Goal: Task Accomplishment & Management: Use online tool/utility

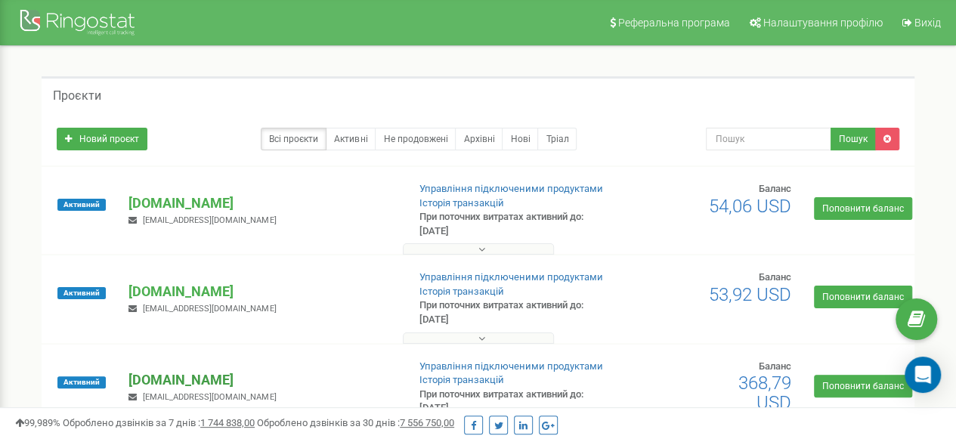
click at [174, 374] on p "[DOMAIN_NAME]" at bounding box center [261, 380] width 266 height 20
click at [199, 380] on p "[DOMAIN_NAME]" at bounding box center [261, 380] width 266 height 20
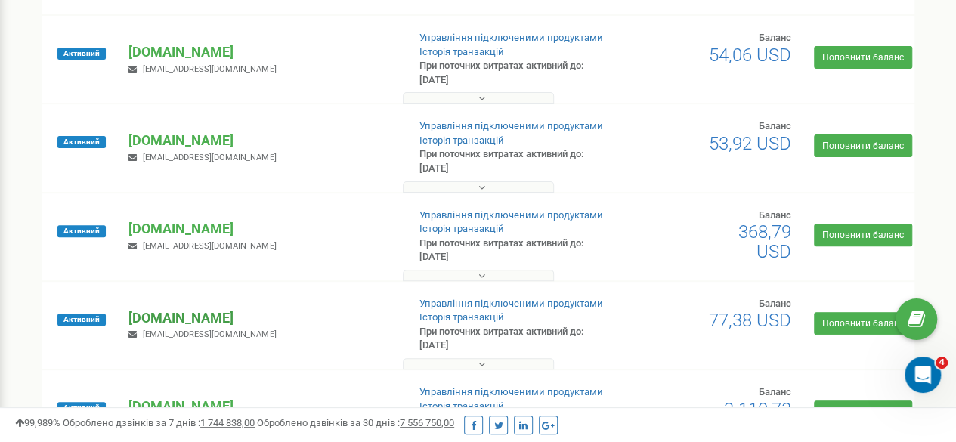
scroll to position [302, 0]
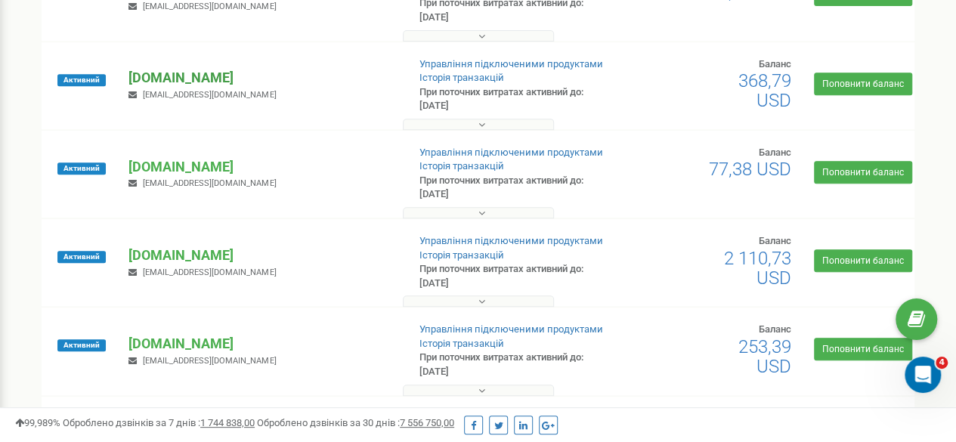
click at [157, 73] on p "[DOMAIN_NAME]" at bounding box center [261, 78] width 266 height 20
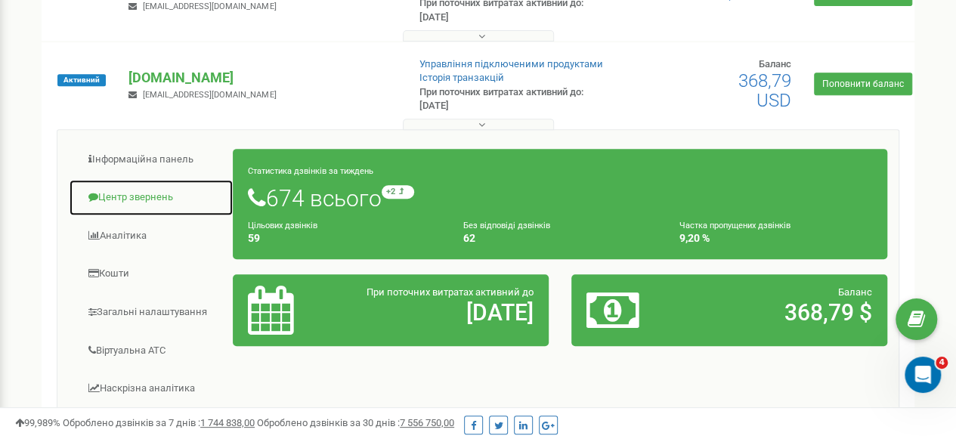
click at [135, 194] on link "Центр звернень" at bounding box center [151, 197] width 165 height 37
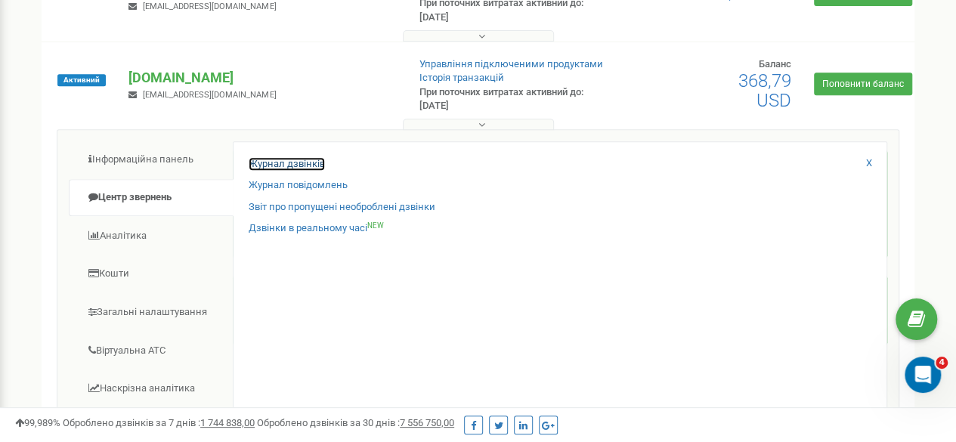
click at [289, 167] on link "Журнал дзвінків" at bounding box center [287, 164] width 76 height 14
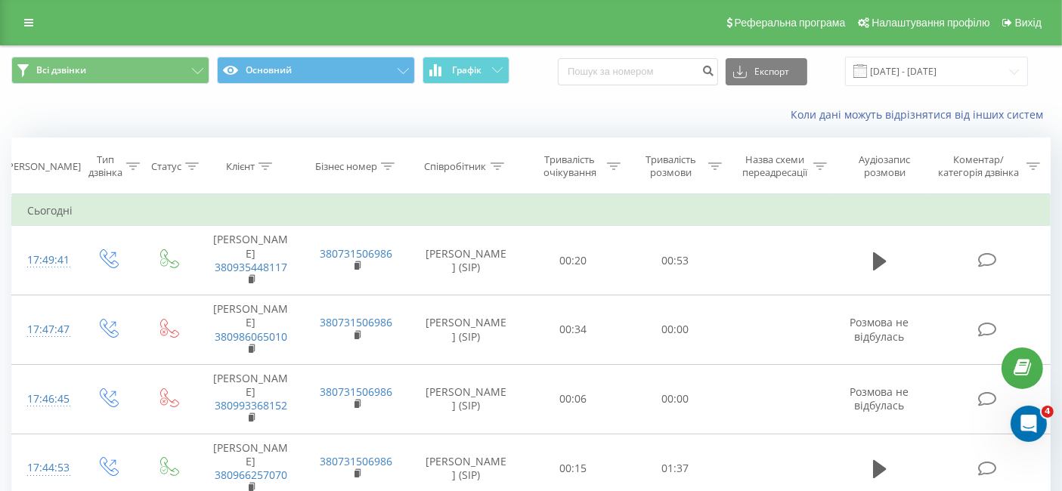
click at [956, 74] on input "[DATE] - [DATE]" at bounding box center [936, 71] width 183 height 29
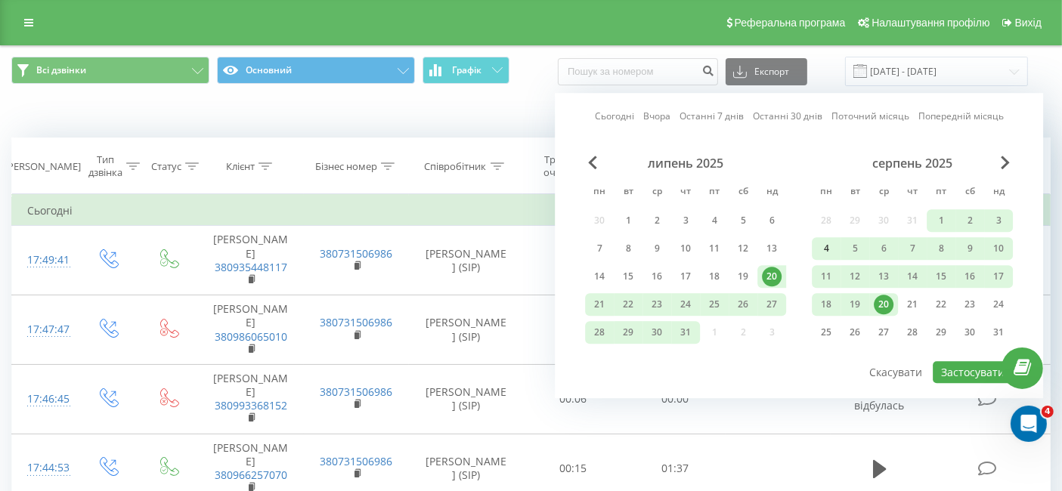
click at [824, 242] on div "4" at bounding box center [826, 249] width 20 height 20
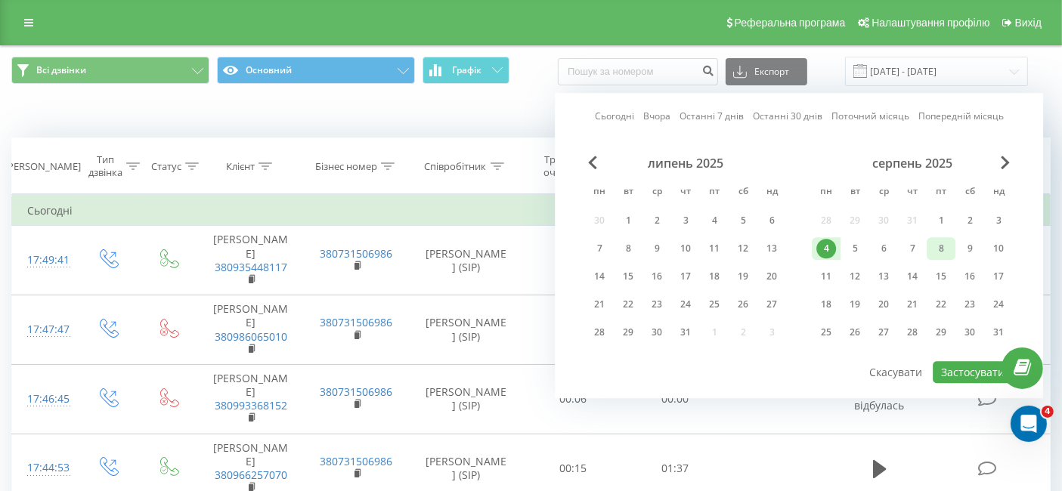
click at [945, 243] on div "8" at bounding box center [941, 249] width 20 height 20
click at [991, 243] on div "10" at bounding box center [998, 249] width 20 height 20
click at [825, 241] on div "4" at bounding box center [826, 249] width 20 height 20
click at [977, 369] on button "Застосувати" at bounding box center [972, 372] width 80 height 22
type input "[DATE] - [DATE]"
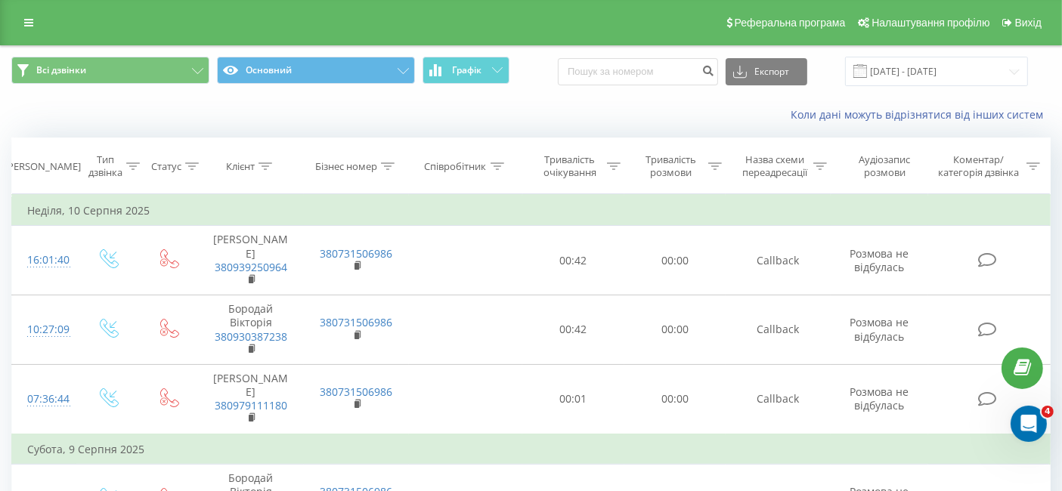
click at [494, 162] on icon at bounding box center [497, 166] width 14 height 8
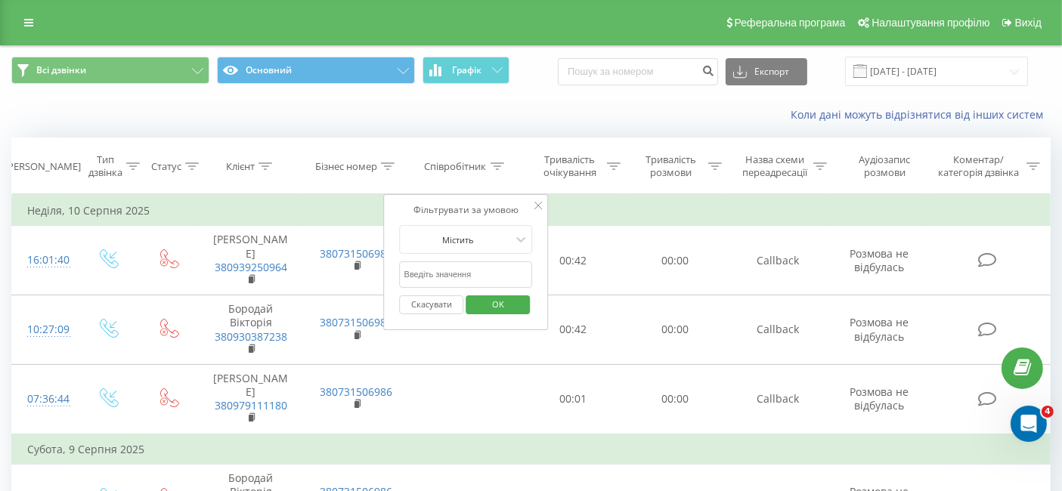
click at [490, 267] on input "text" at bounding box center [466, 274] width 133 height 26
type input "[PERSON_NAME]"
click at [517, 121] on div "Коли дані можуть відрізнятися вiд інших систем" at bounding box center [729, 114] width 663 height 15
click at [520, 305] on button "OK" at bounding box center [497, 304] width 64 height 19
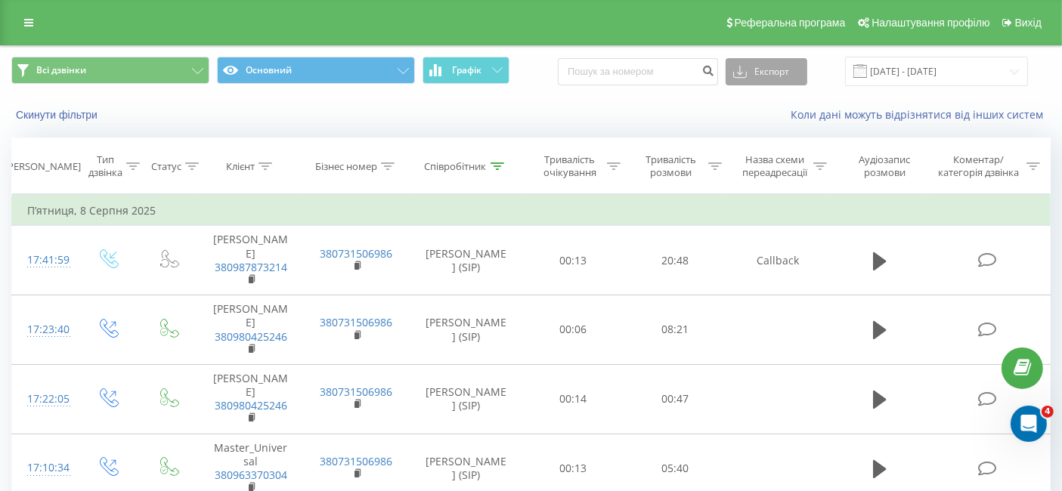
click at [771, 64] on button "Експорт" at bounding box center [766, 71] width 82 height 27
click at [788, 149] on div ".xlsx" at bounding box center [766, 154] width 80 height 27
click at [610, 111] on div "Коли дані можуть відрізнятися вiд інших систем" at bounding box center [729, 114] width 663 height 15
click at [499, 167] on icon at bounding box center [497, 166] width 14 height 8
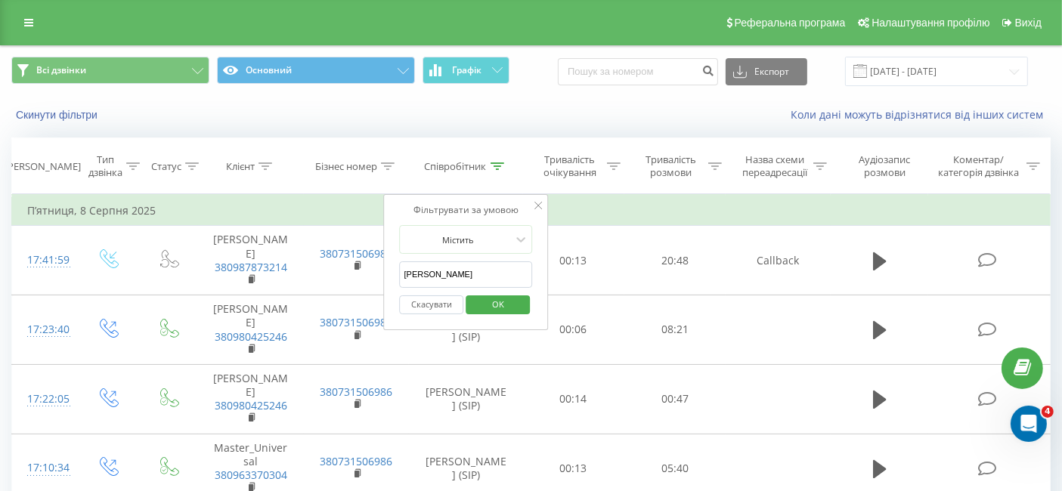
click at [663, 120] on div "Коли дані можуть відрізнятися вiд інших систем" at bounding box center [729, 114] width 663 height 15
click at [912, 76] on input "[DATE] - [DATE]" at bounding box center [936, 71] width 183 height 29
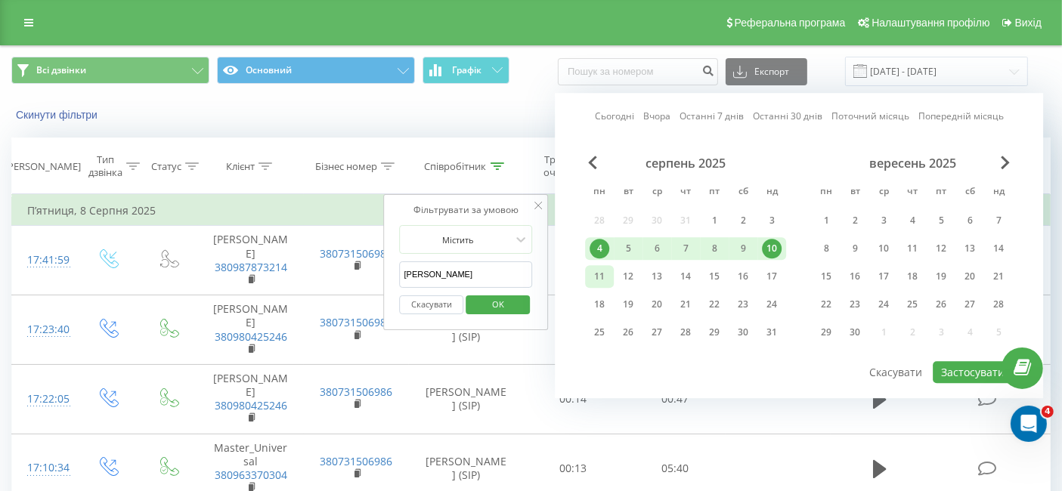
click at [601, 270] on div "11" at bounding box center [599, 277] width 20 height 20
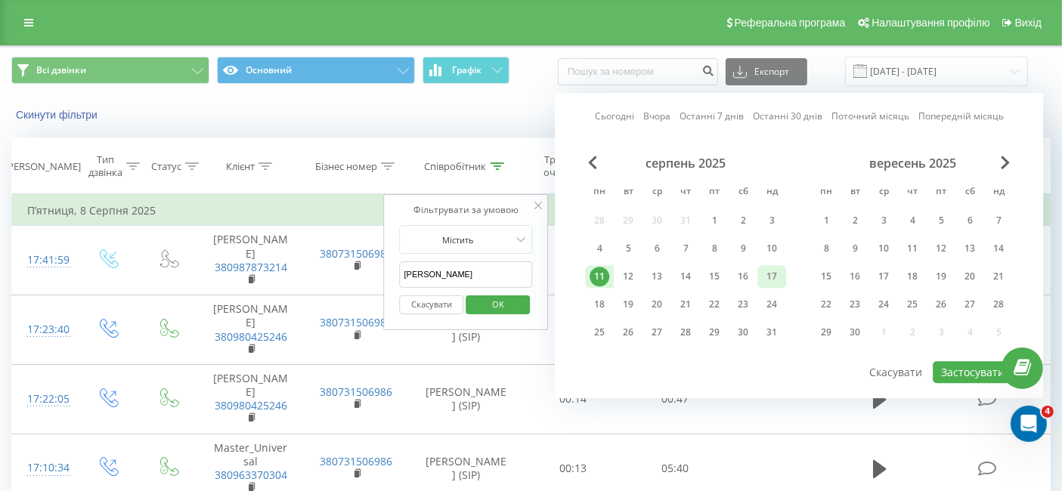
click at [765, 278] on div "17" at bounding box center [772, 277] width 20 height 20
click at [969, 374] on button "Застосувати" at bounding box center [972, 372] width 80 height 22
type input "[DATE] - [DATE]"
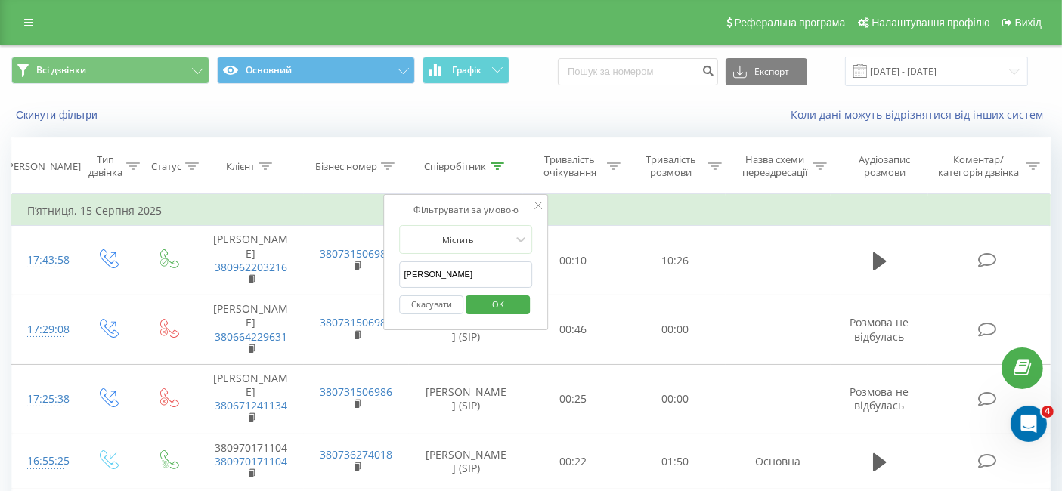
click at [536, 207] on icon at bounding box center [538, 206] width 8 height 8
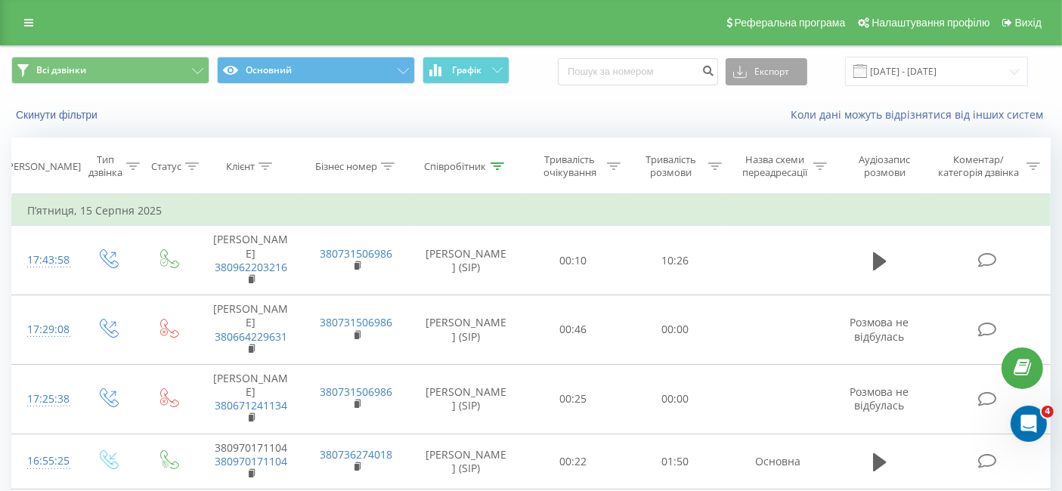
click at [767, 81] on button "Експорт" at bounding box center [766, 71] width 82 height 27
click at [785, 156] on div ".xlsx" at bounding box center [766, 154] width 80 height 27
